Goal: Task Accomplishment & Management: Manage account settings

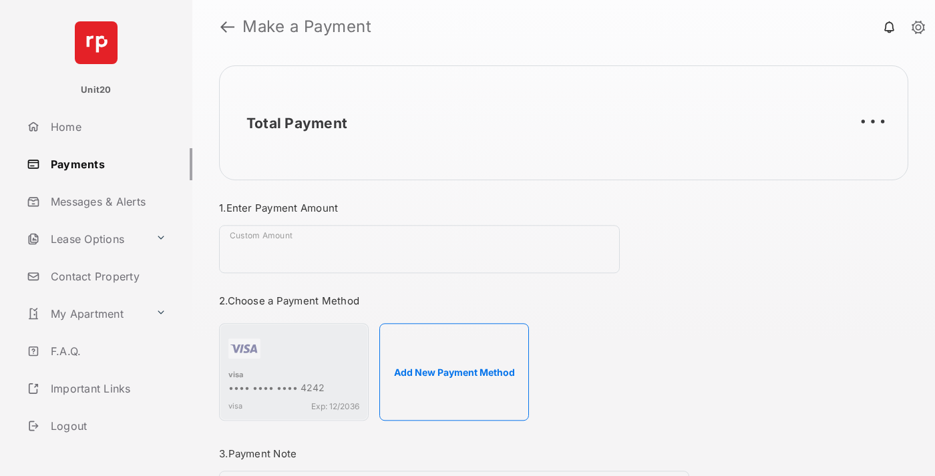
click at [104, 164] on link "Payments" at bounding box center [106, 164] width 171 height 32
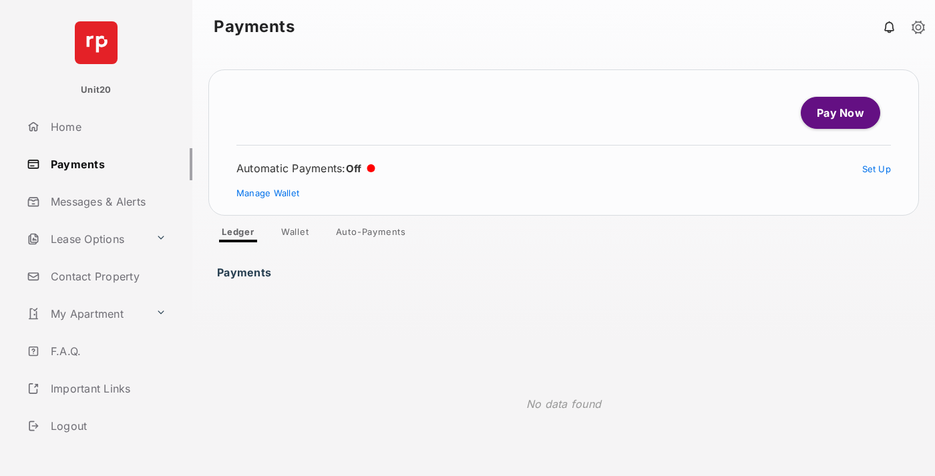
click at [371, 234] on link "Auto-Payments" at bounding box center [370, 234] width 91 height 16
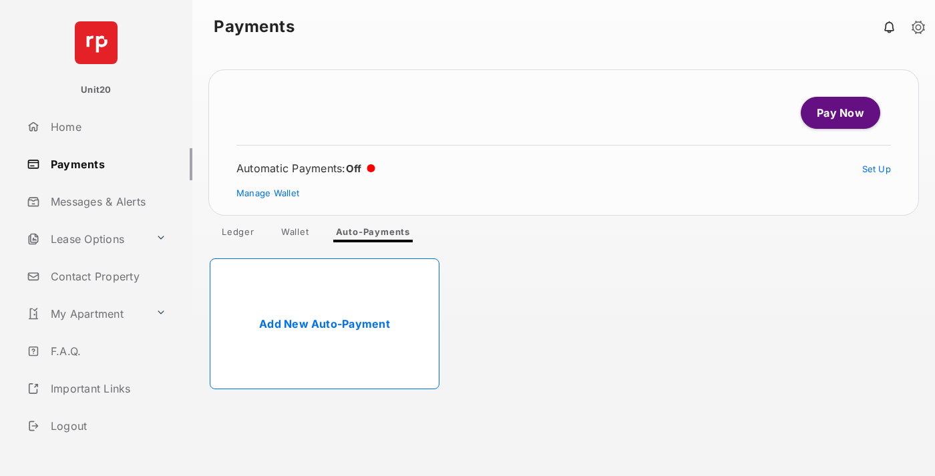
click at [325, 324] on link "Add New Auto-Payment" at bounding box center [325, 323] width 230 height 131
